Goal: Task Accomplishment & Management: Manage account settings

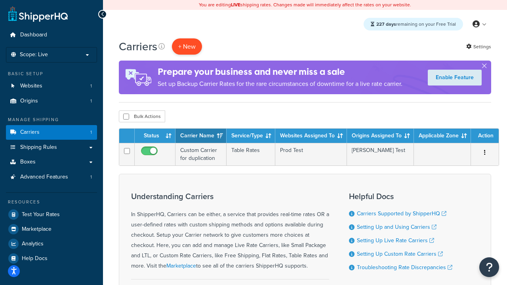
click at [187, 46] on button "+ New" at bounding box center [187, 46] width 30 height 16
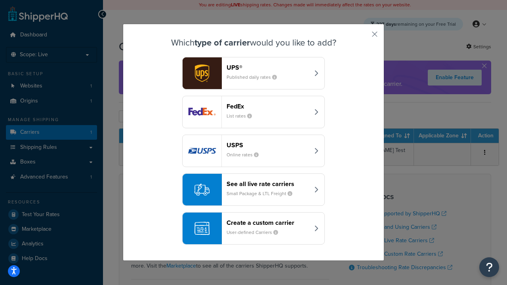
click at [268, 106] on header "FedEx" at bounding box center [268, 107] width 83 height 8
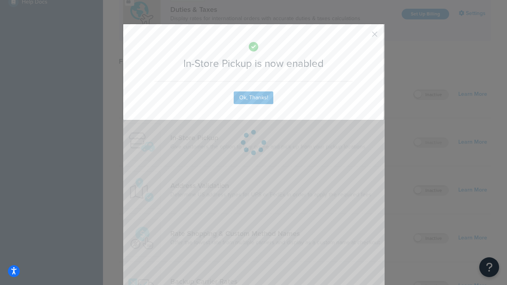
scroll to position [272, 0]
click at [363, 37] on button "button" at bounding box center [363, 37] width 2 height 2
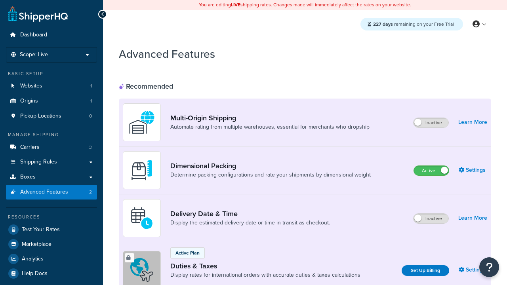
click at [432, 171] on label "Active" at bounding box center [431, 171] width 35 height 10
